Goal: Communication & Community: Ask a question

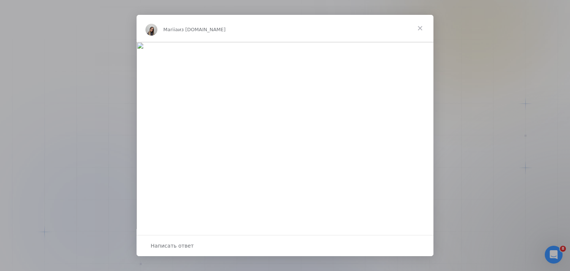
click at [421, 27] on span "Закрыть" at bounding box center [420, 28] width 27 height 27
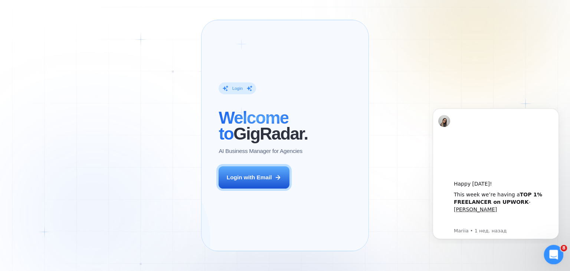
click at [545, 251] on div "Открыть службу сообщений Intercom" at bounding box center [552, 253] width 24 height 24
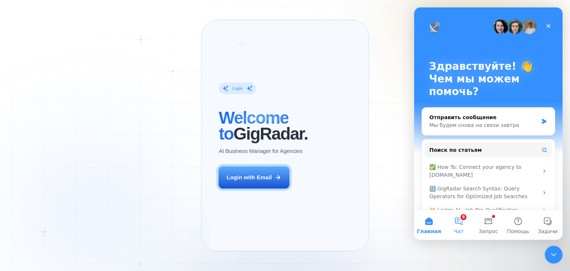
click at [457, 224] on button "8 Чат" at bounding box center [459, 225] width 30 height 30
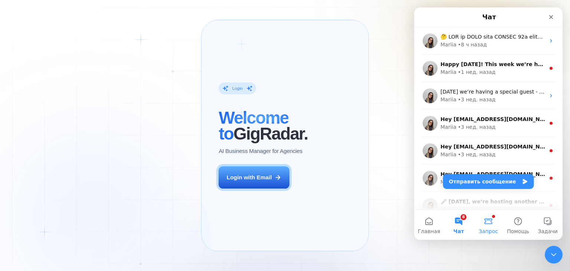
click at [490, 229] on span "Запрос" at bounding box center [487, 230] width 19 height 5
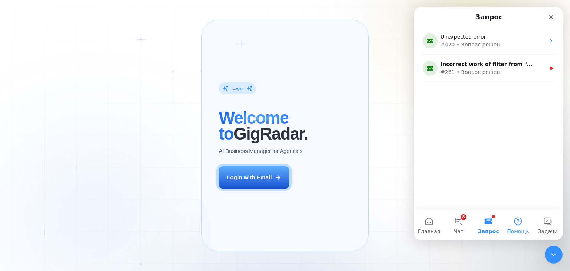
click at [513, 232] on span "Помощь" at bounding box center [518, 230] width 22 height 5
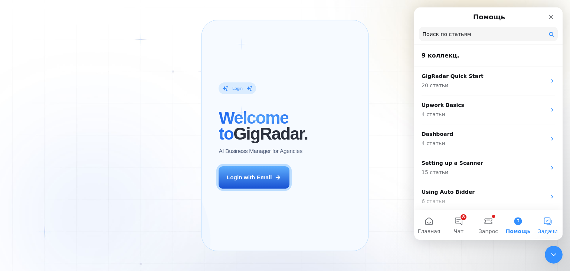
click at [547, 223] on button "Задачи" at bounding box center [548, 225] width 30 height 30
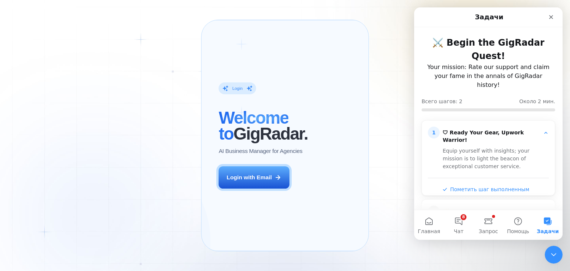
scroll to position [16, 0]
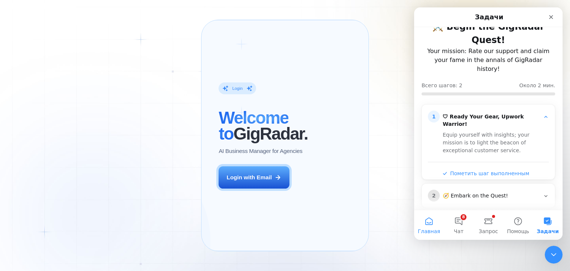
click at [429, 224] on button "Главная" at bounding box center [429, 225] width 30 height 30
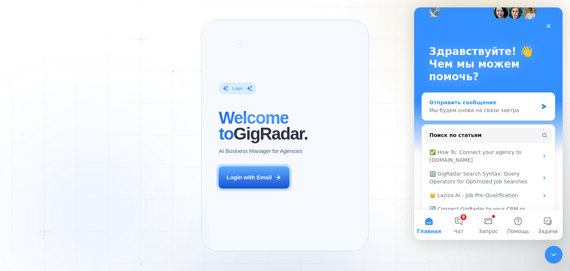
scroll to position [0, 0]
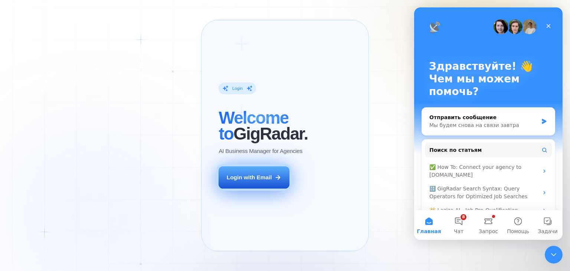
click at [254, 181] on div "Login with Email" at bounding box center [249, 177] width 45 height 8
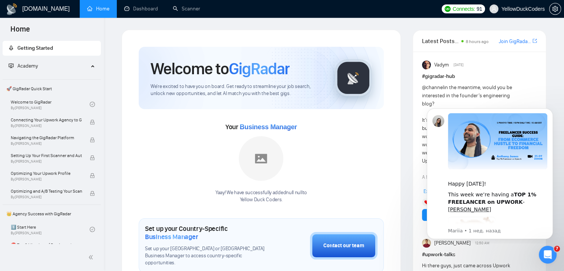
drag, startPoint x: 425, startPoint y: 108, endPoint x: 559, endPoint y: 219, distance: 174.1
click at [559, 219] on body "Happy [DATE]! This week we’re having a TOP 1% FREELANCER on UPWORK - [PERSON_NA…" at bounding box center [490, 173] width 142 height 136
click at [547, 249] on icon "Открыть службу сообщений Intercom" at bounding box center [547, 253] width 12 height 12
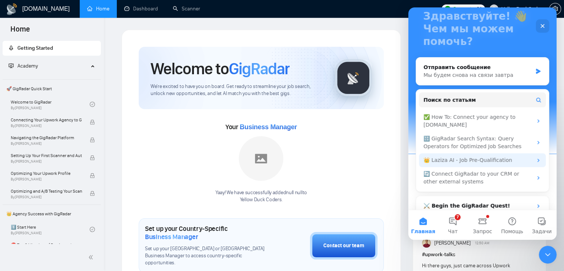
scroll to position [49, 0]
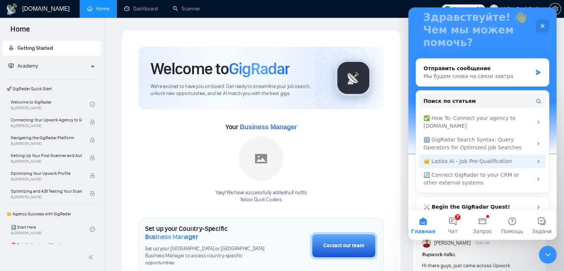
click at [536, 144] on icon "Мессенджер Intercom" at bounding box center [539, 144] width 6 height 6
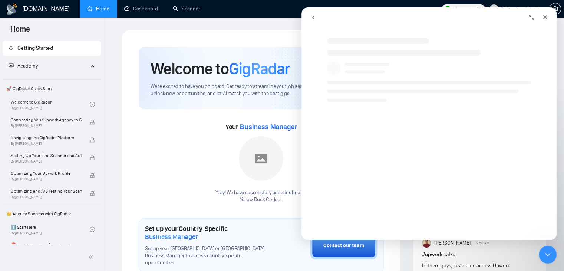
scroll to position [0, 0]
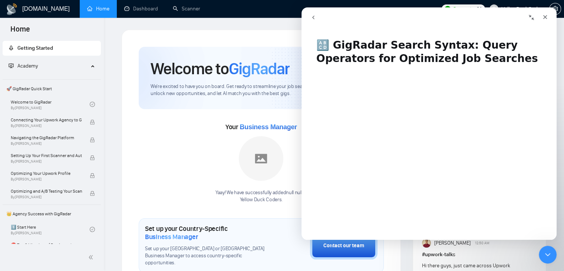
click at [531, 17] on icon "Свернуть окно" at bounding box center [532, 17] width 6 height 6
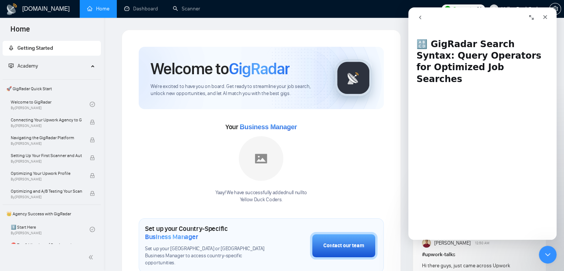
click at [422, 15] on icon "go back" at bounding box center [420, 17] width 6 height 6
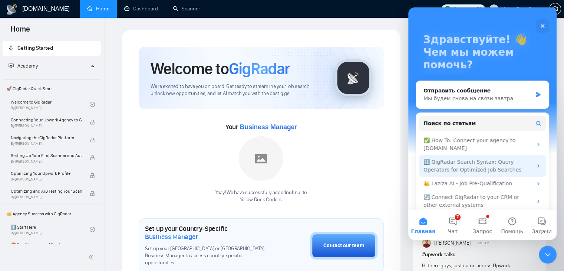
scroll to position [33, 0]
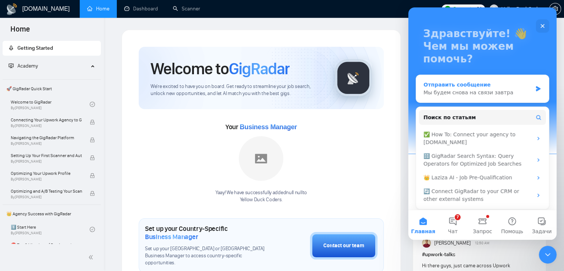
click at [469, 93] on div "Мы будем снова на связи завтра" at bounding box center [478, 93] width 109 height 8
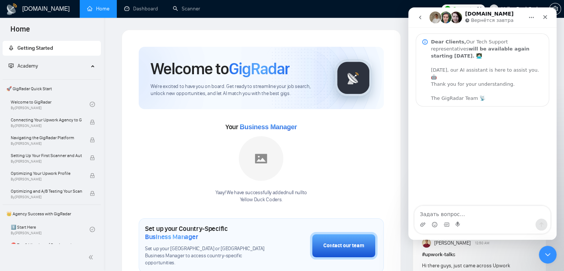
click at [543, 149] on div "Мессенджер Intercom" at bounding box center [482, 156] width 148 height 100
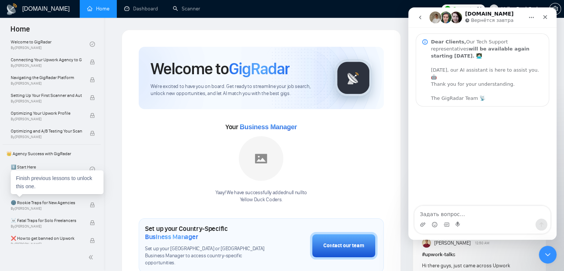
scroll to position [59, 0]
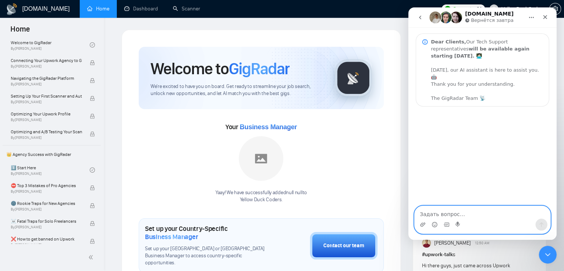
click at [442, 213] on textarea "Задать вопрос…" at bounding box center [483, 212] width 136 height 13
type textarea "Р"
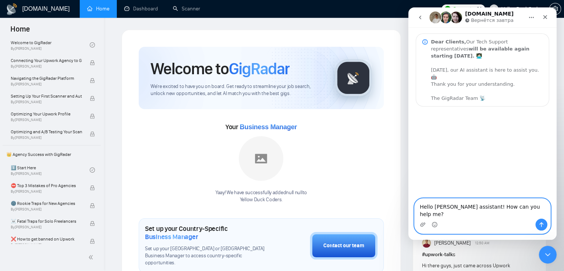
type textarea "Hello [PERSON_NAME] assistant! How can you help me?"
click at [542, 226] on icon "Отправить сообщение…" at bounding box center [542, 224] width 6 height 6
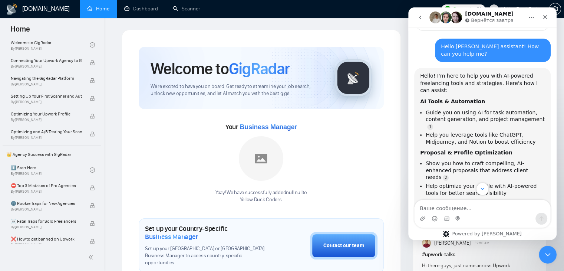
scroll to position [178, 0]
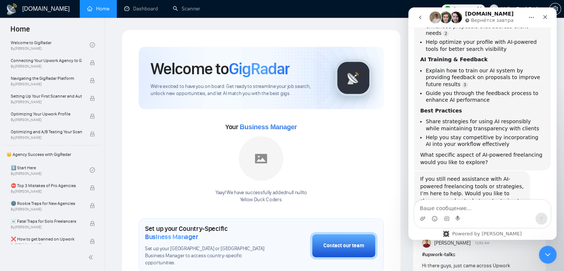
scroll to position [224, 0]
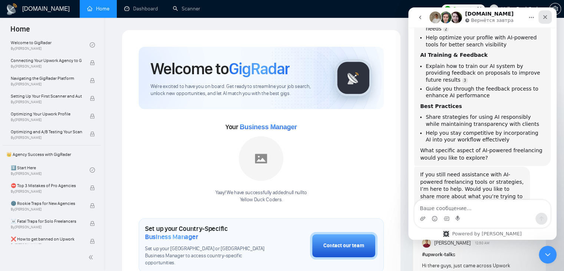
click at [544, 18] on icon "Закрыть" at bounding box center [545, 17] width 4 height 4
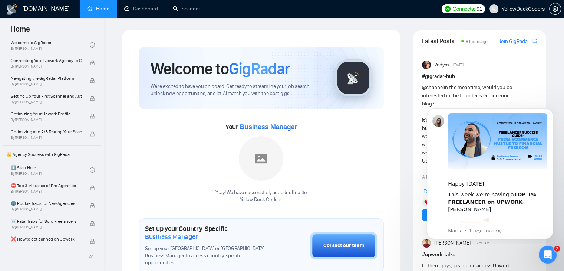
scroll to position [0, 0]
